Goal: Information Seeking & Learning: Learn about a topic

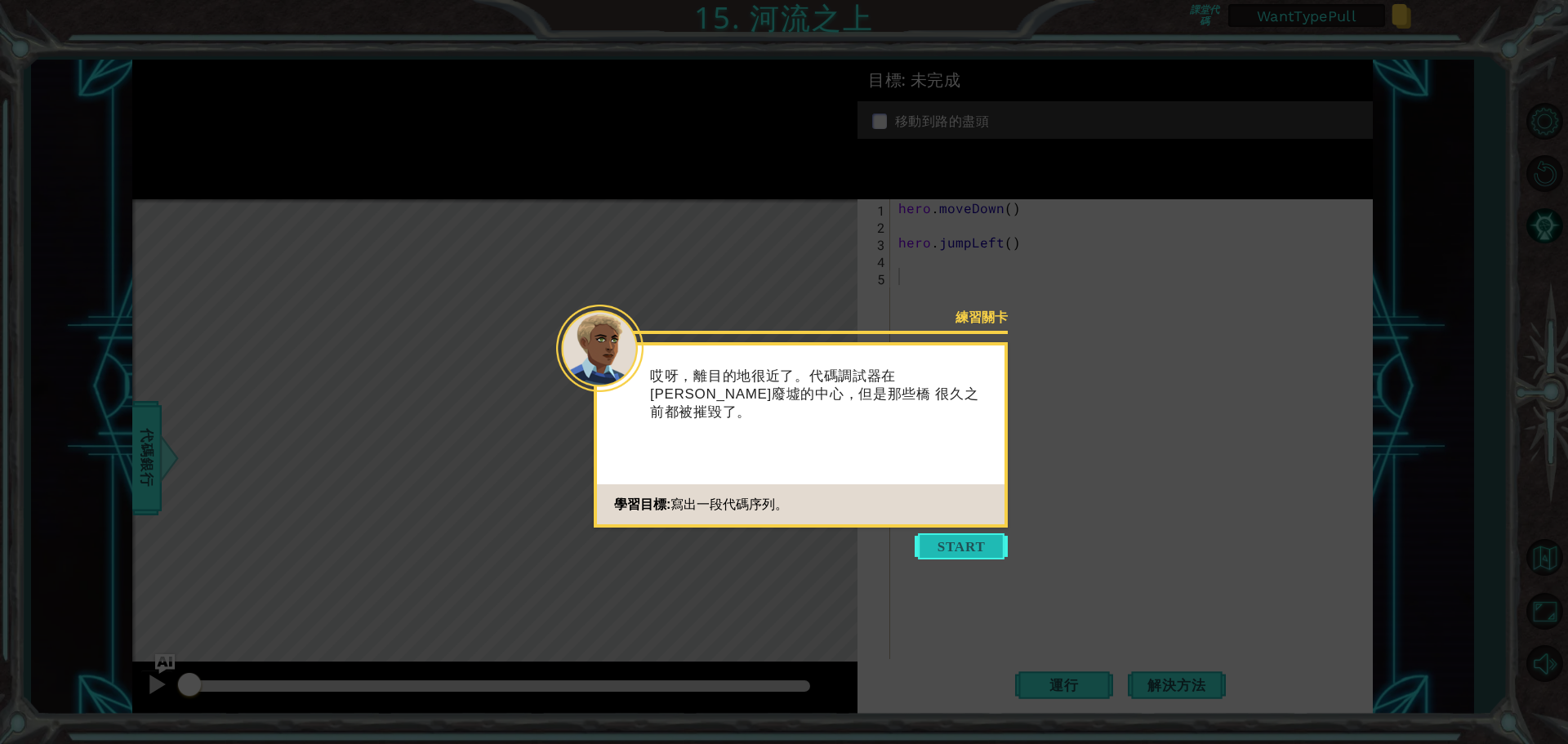
click at [966, 545] on button "Start" at bounding box center [960, 546] width 93 height 26
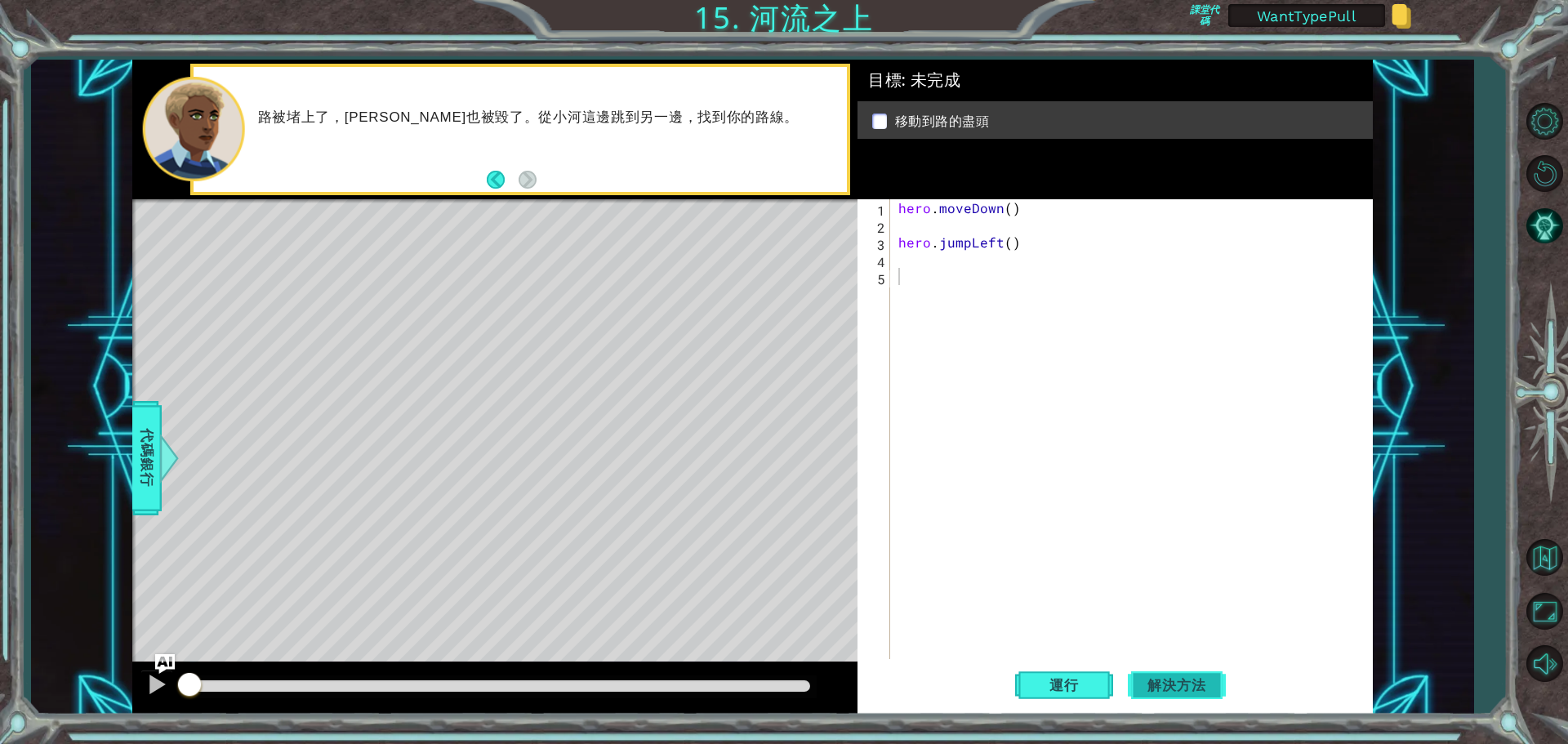
click at [1187, 680] on span "解決方法" at bounding box center [1176, 685] width 91 height 17
click at [1060, 704] on button "運行" at bounding box center [1064, 684] width 98 height 51
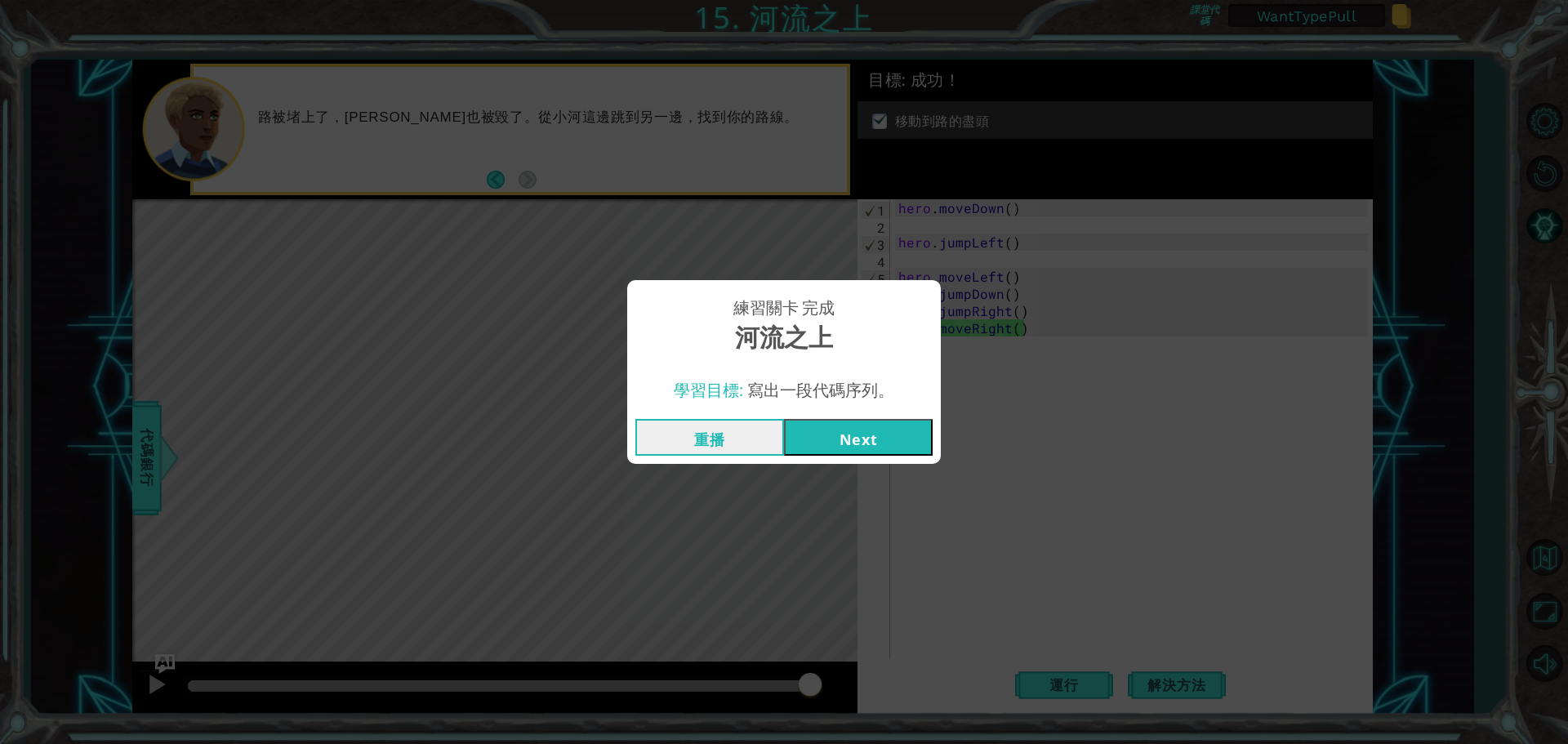
drag, startPoint x: 302, startPoint y: 680, endPoint x: 823, endPoint y: 688, distance: 521.1
click at [823, 688] on body "1 ההההההההההההההההההההההההההההההההההההההההההההההההההההההההההההההההההההההההההההה…" at bounding box center [784, 372] width 1568 height 744
click at [882, 432] on button "Next" at bounding box center [858, 437] width 149 height 37
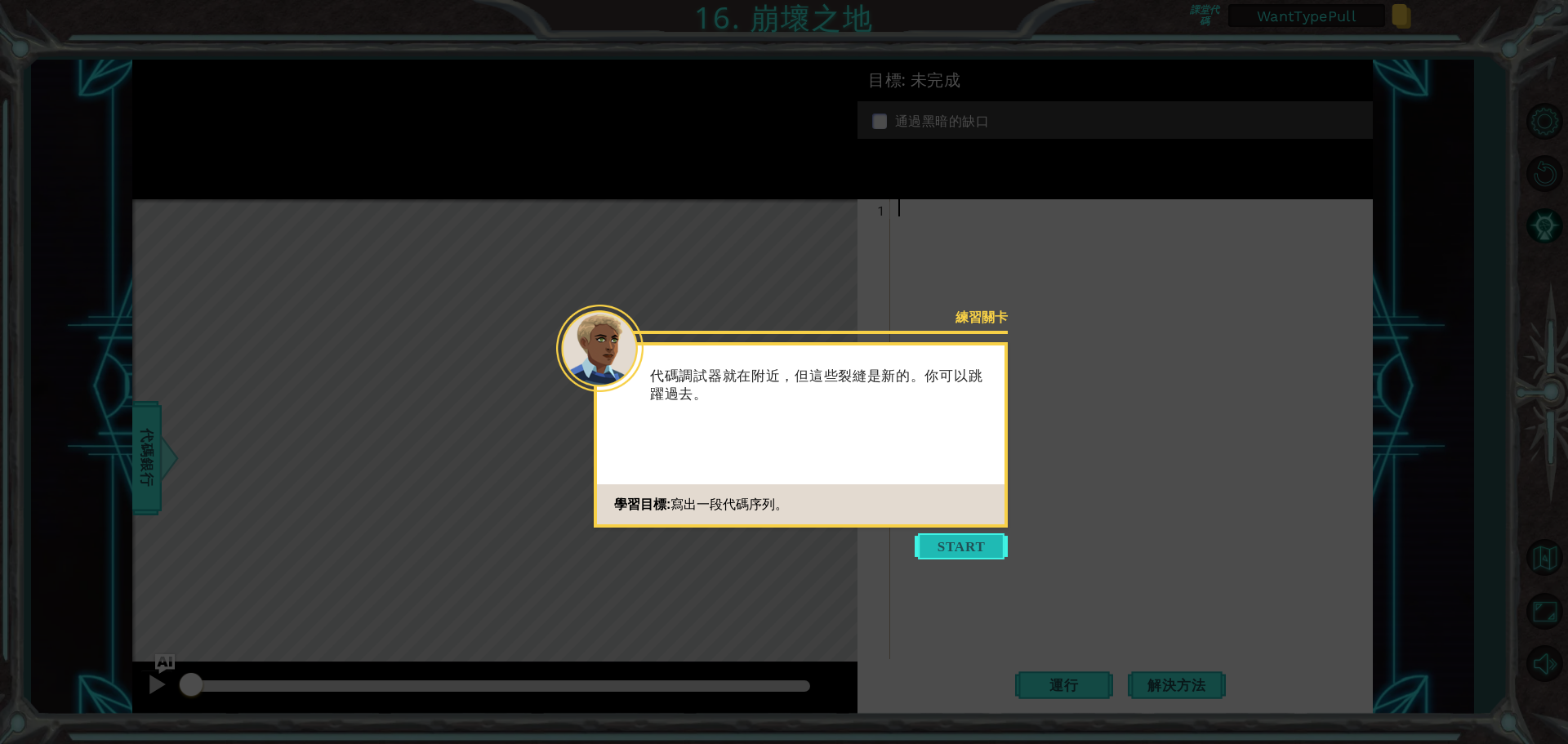
click at [946, 547] on button "Start" at bounding box center [960, 546] width 93 height 26
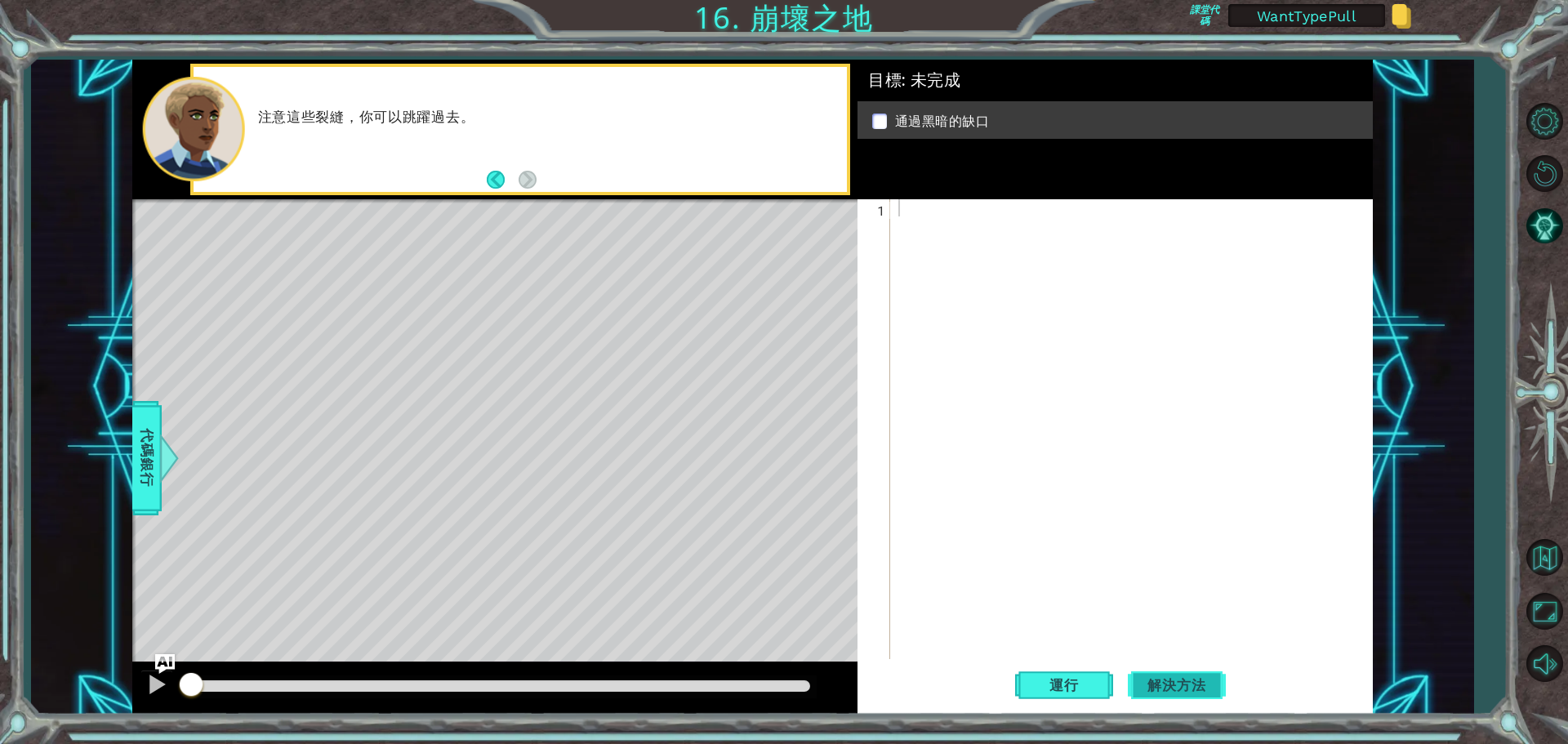
click at [1174, 672] on button "解決方法" at bounding box center [1176, 684] width 98 height 51
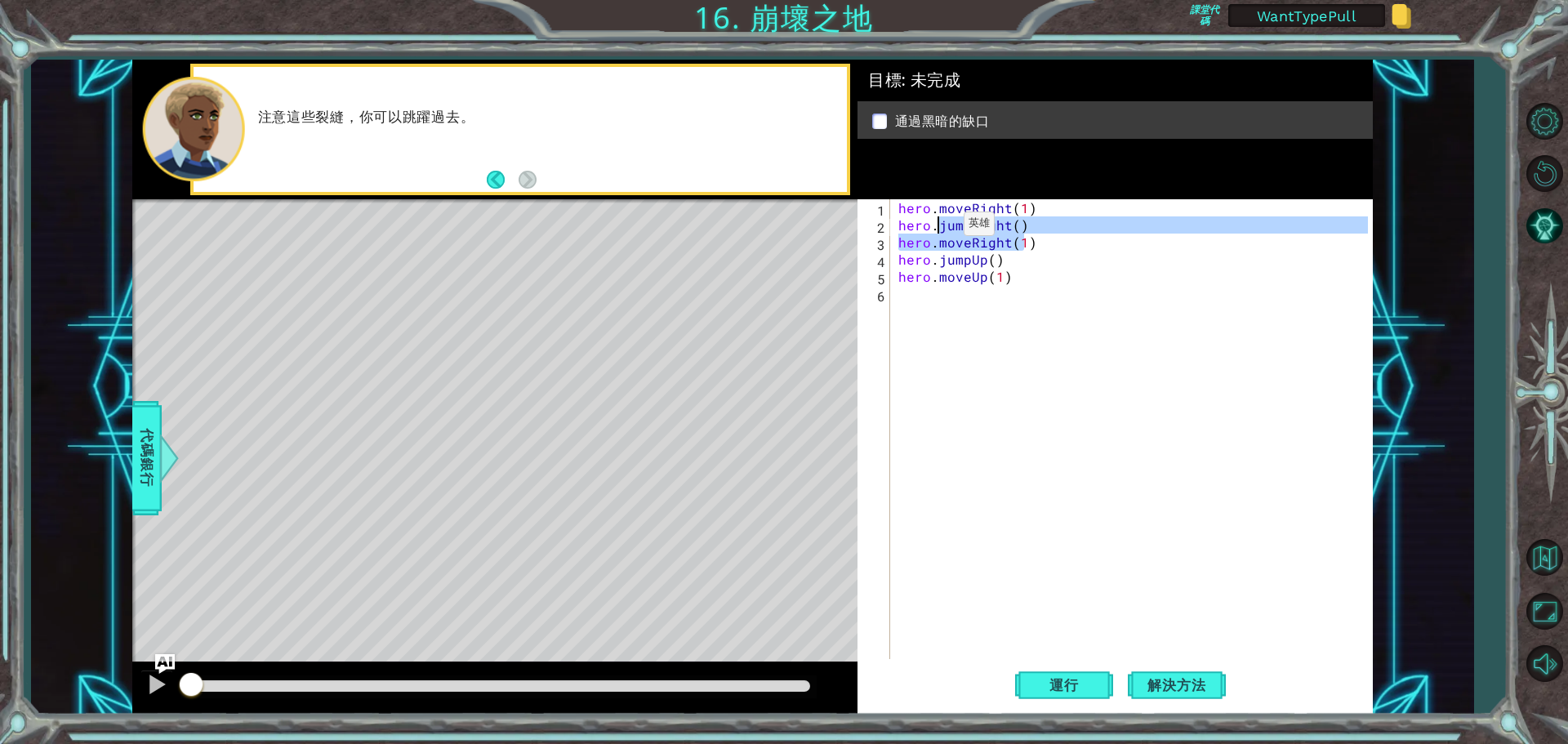
drag, startPoint x: 1024, startPoint y: 237, endPoint x: 936, endPoint y: 228, distance: 88.5
click at [936, 228] on div "hero . moveRight ( 1 ) hero . jumpRight ( ) hero . moveRight ( 1 ) hero . jumpU…" at bounding box center [1135, 447] width 481 height 497
click at [926, 250] on div "hero . moveRight ( 1 ) hero . jumpRight ( ) hero . moveRight ( 1 ) hero . jumpU…" at bounding box center [1131, 431] width 473 height 463
type textarea "hero.moveRight(1)"
